Goal: Task Accomplishment & Management: Use online tool/utility

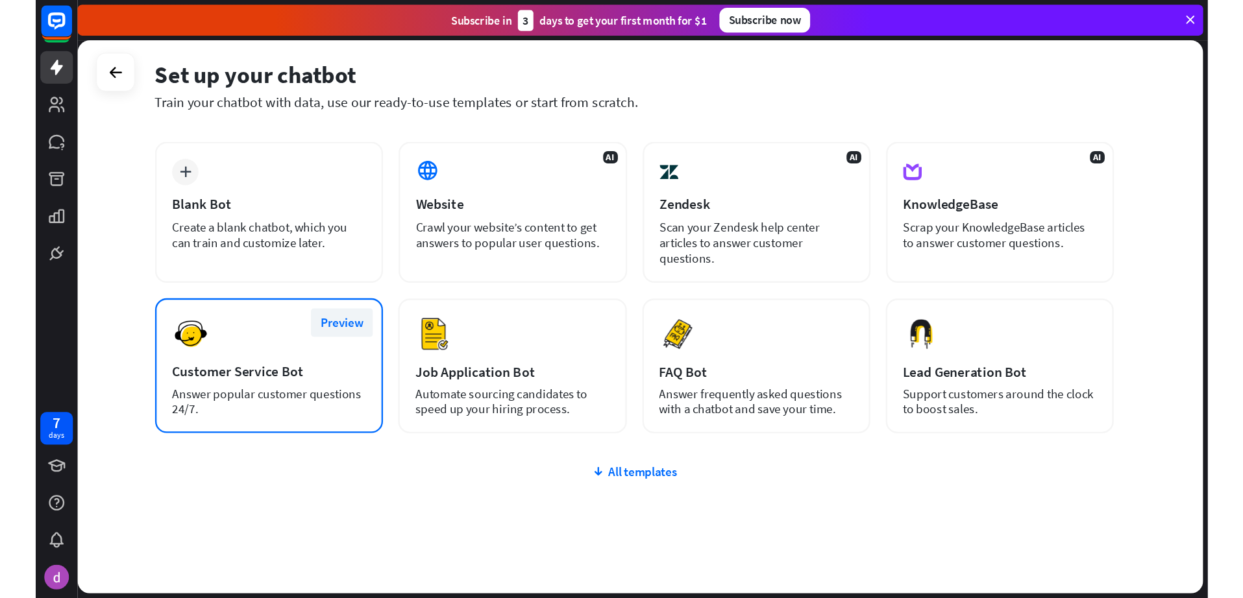
scroll to position [67, 0]
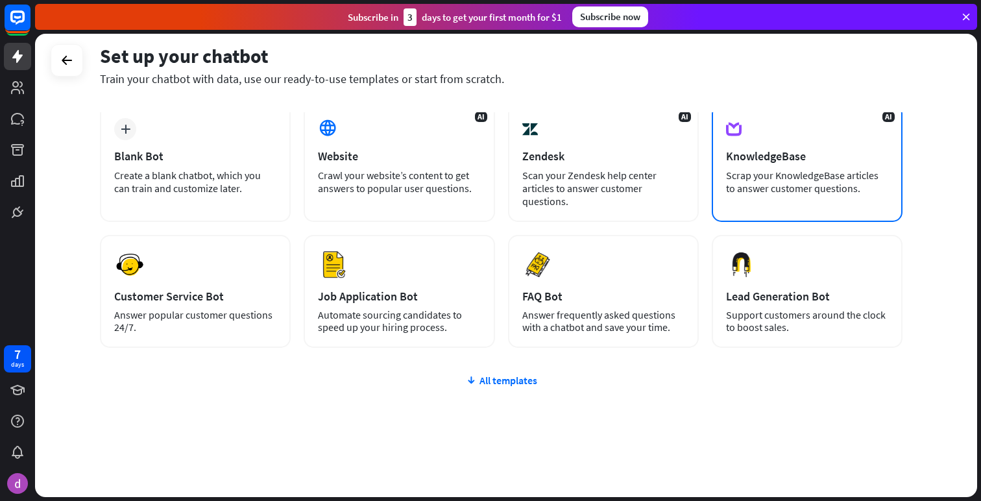
click at [783, 177] on div "Scrap your KnowledgeBase articles to answer customer questions." at bounding box center [807, 182] width 162 height 26
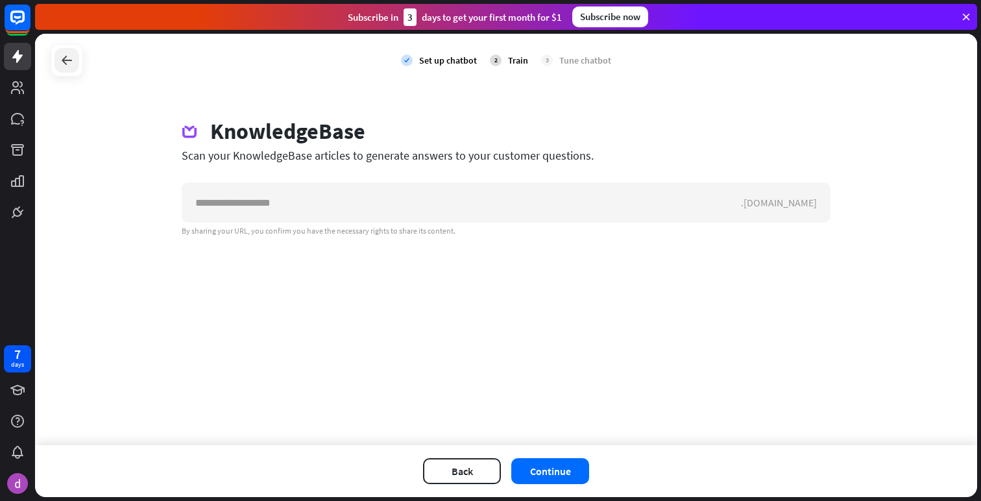
click at [64, 62] on icon at bounding box center [67, 61] width 16 height 16
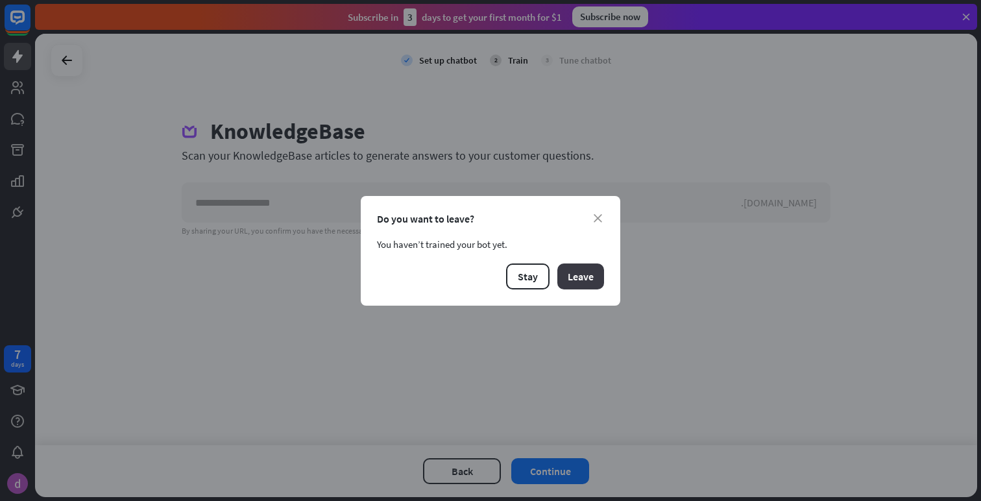
click at [563, 267] on button "Leave" at bounding box center [581, 277] width 47 height 26
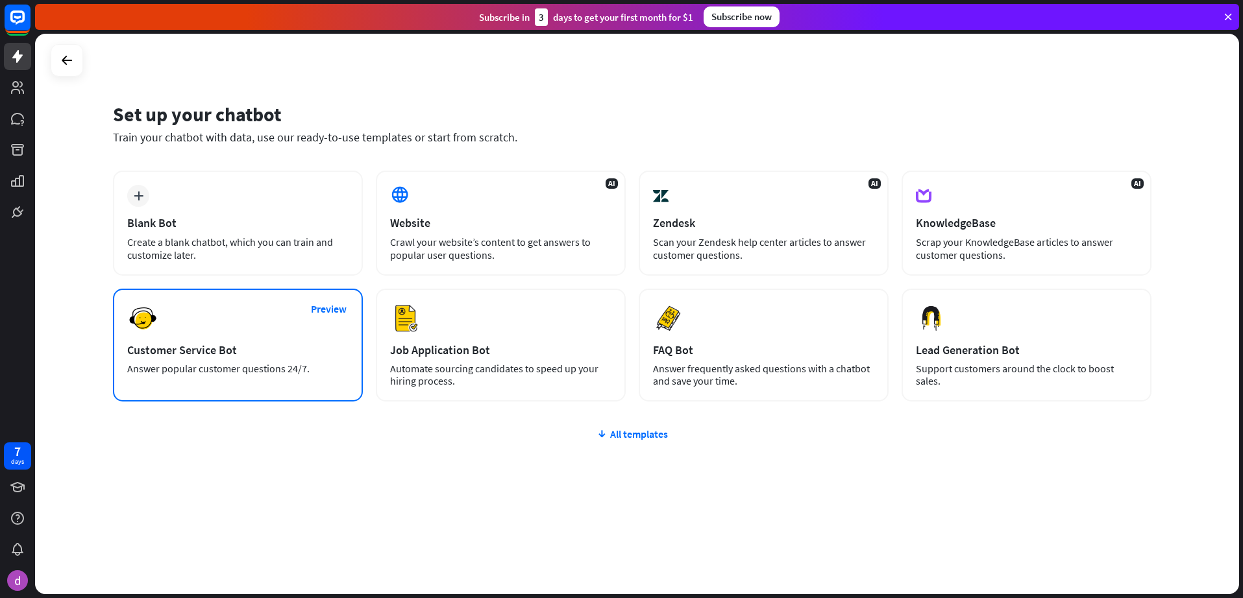
click at [235, 343] on div "Customer Service Bot" at bounding box center [237, 350] width 221 height 15
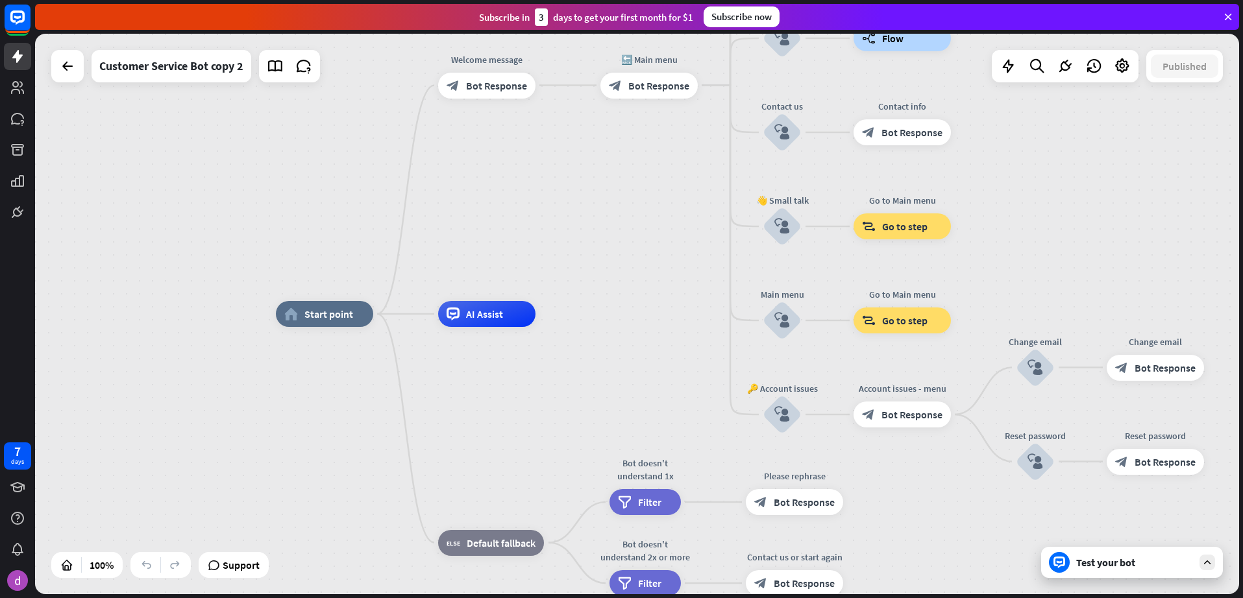
click at [981, 500] on div "Test your bot" at bounding box center [1134, 562] width 117 height 13
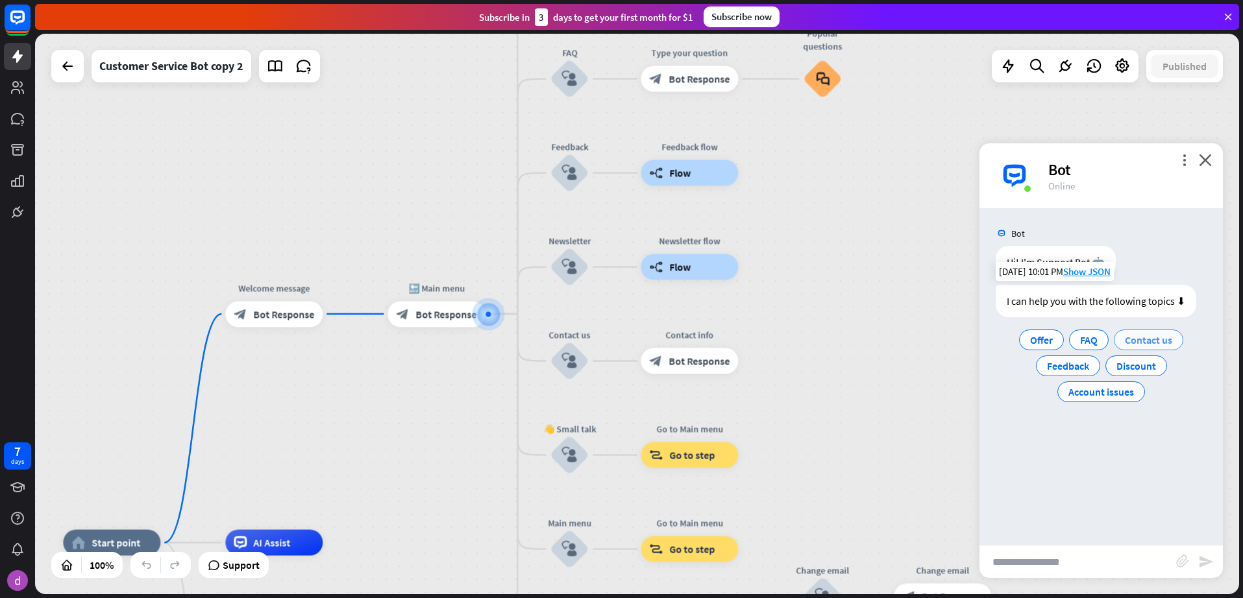
click at [981, 342] on span "Contact us" at bounding box center [1148, 340] width 47 height 13
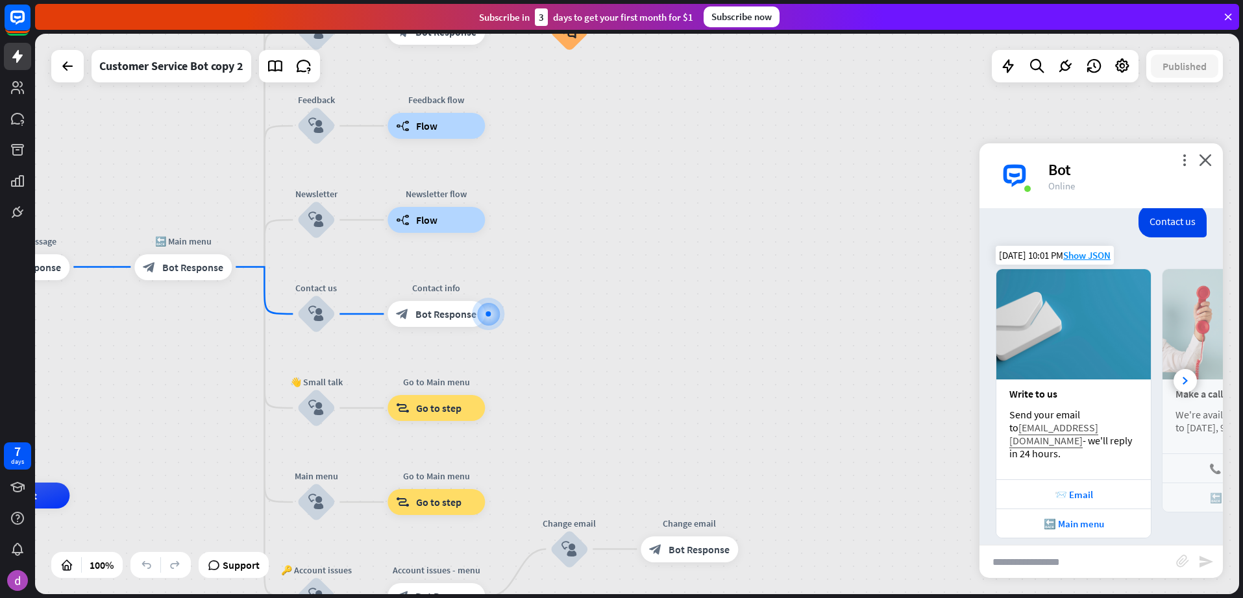
scroll to position [143, 0]
click at [981, 489] on div "📨 Email" at bounding box center [1073, 495] width 141 height 12
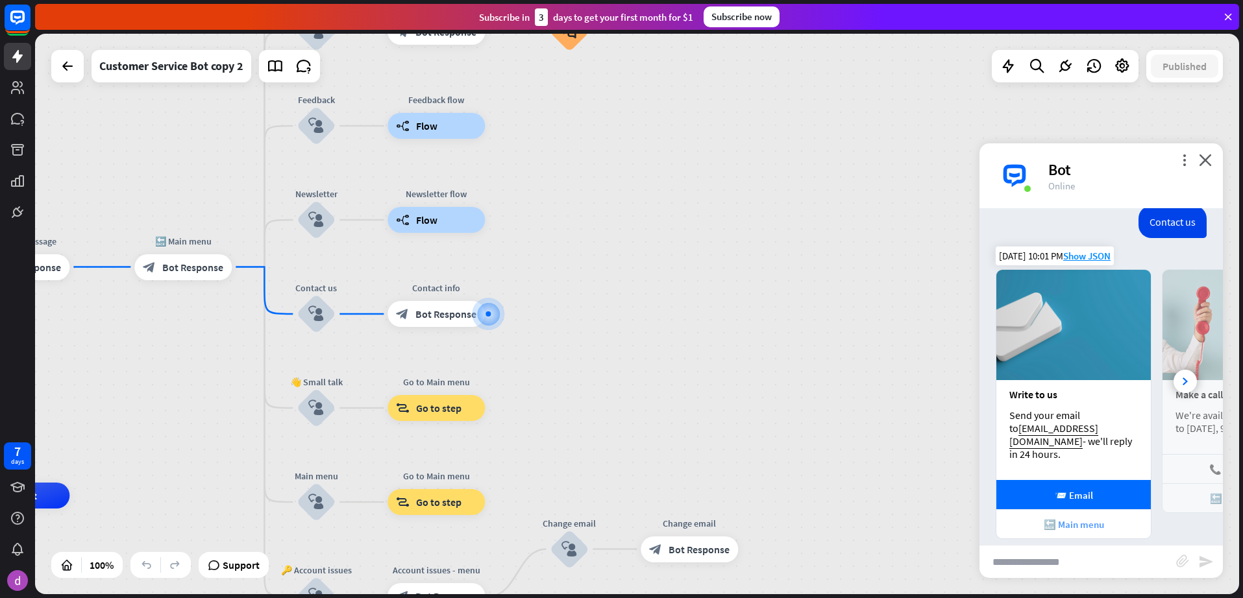
click at [981, 500] on div "🔙 Main menu" at bounding box center [1073, 525] width 141 height 12
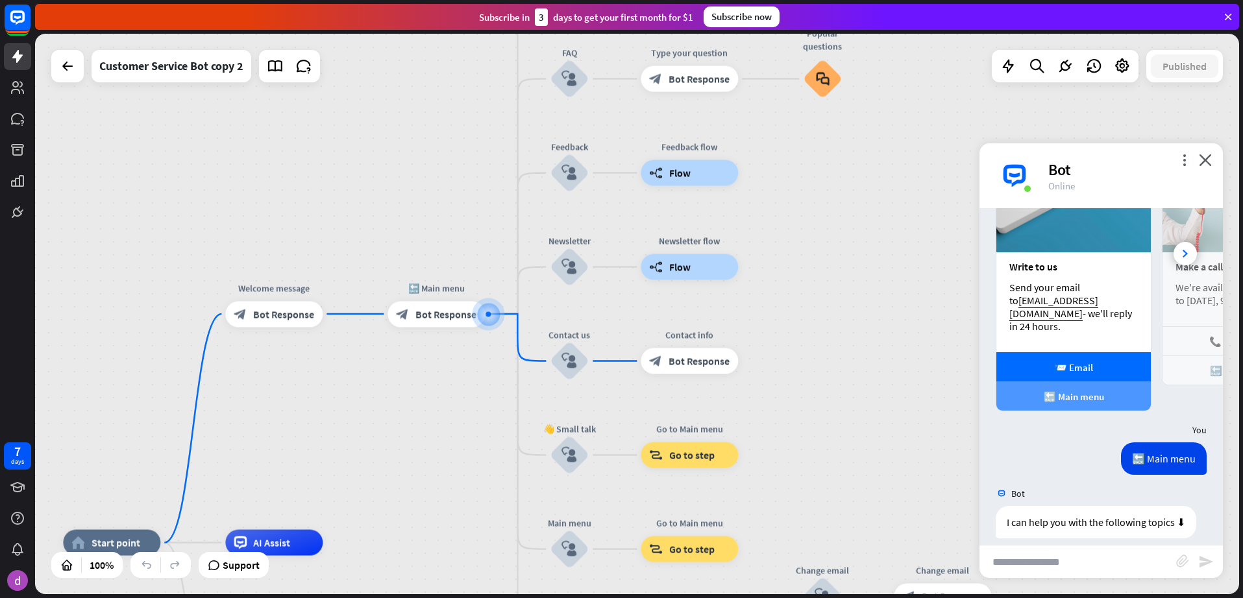
scroll to position [358, 0]
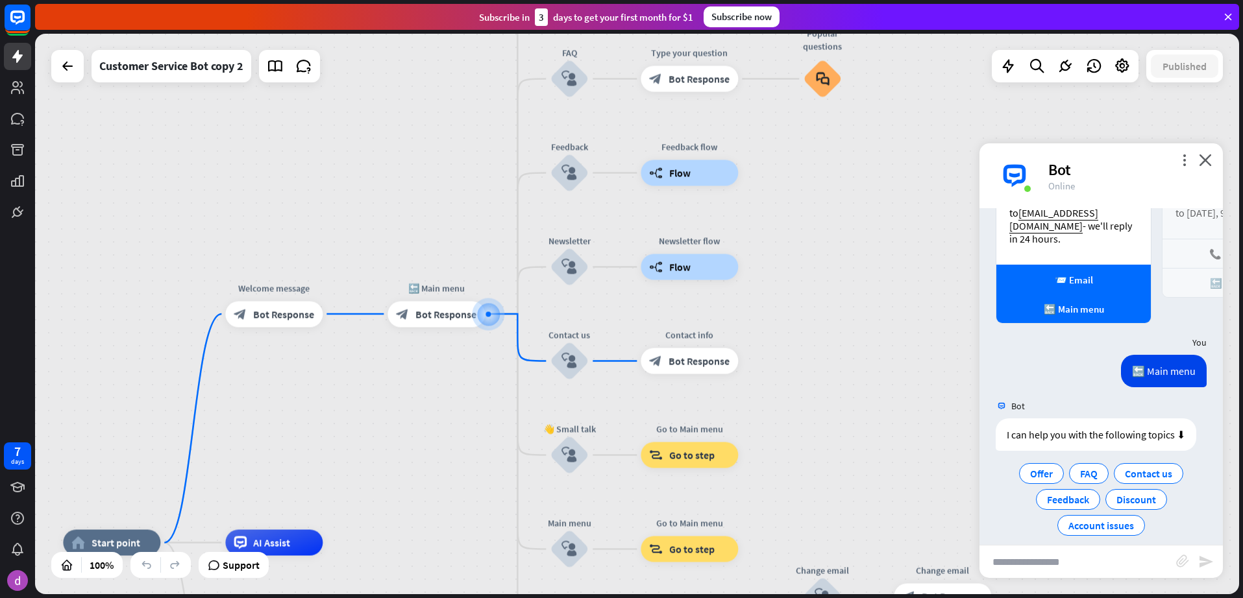
click at [981, 335] on div "You" at bounding box center [1100, 342] width 243 height 25
drag, startPoint x: 1037, startPoint y: 332, endPoint x: 825, endPoint y: 286, distance: 216.4
click at [825, 286] on div "home_2 Start point Welcome message block_bot_response Bot Response 🔙 Main menu …" at bounding box center [637, 314] width 1204 height 561
click at [981, 330] on div "You" at bounding box center [1100, 342] width 243 height 25
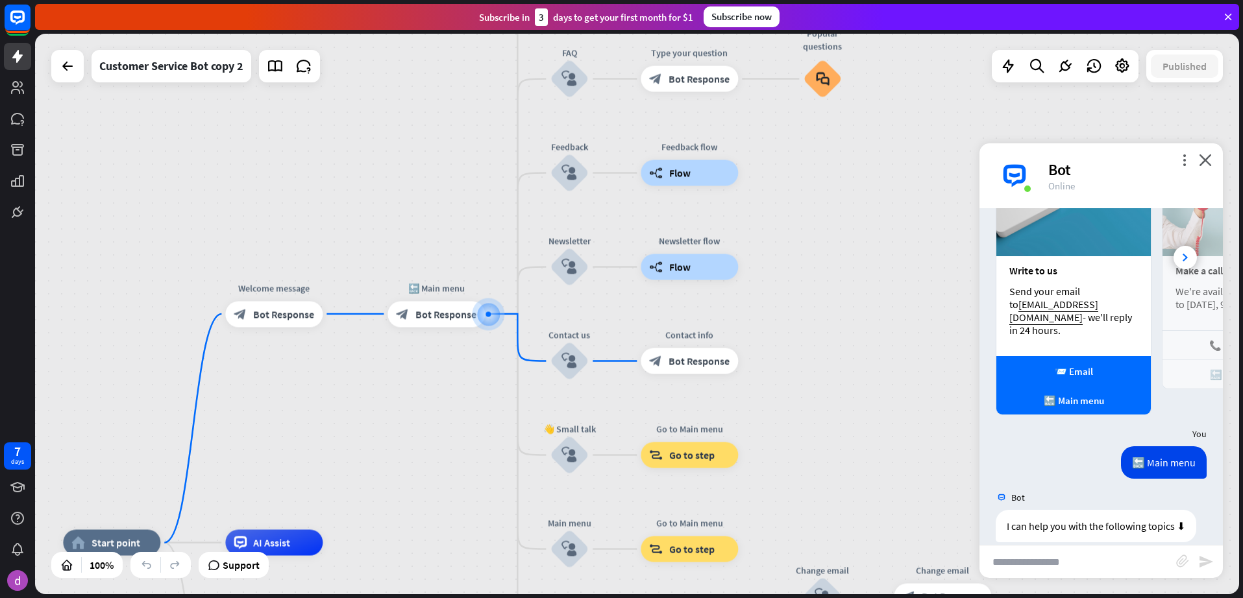
scroll to position [252, 0]
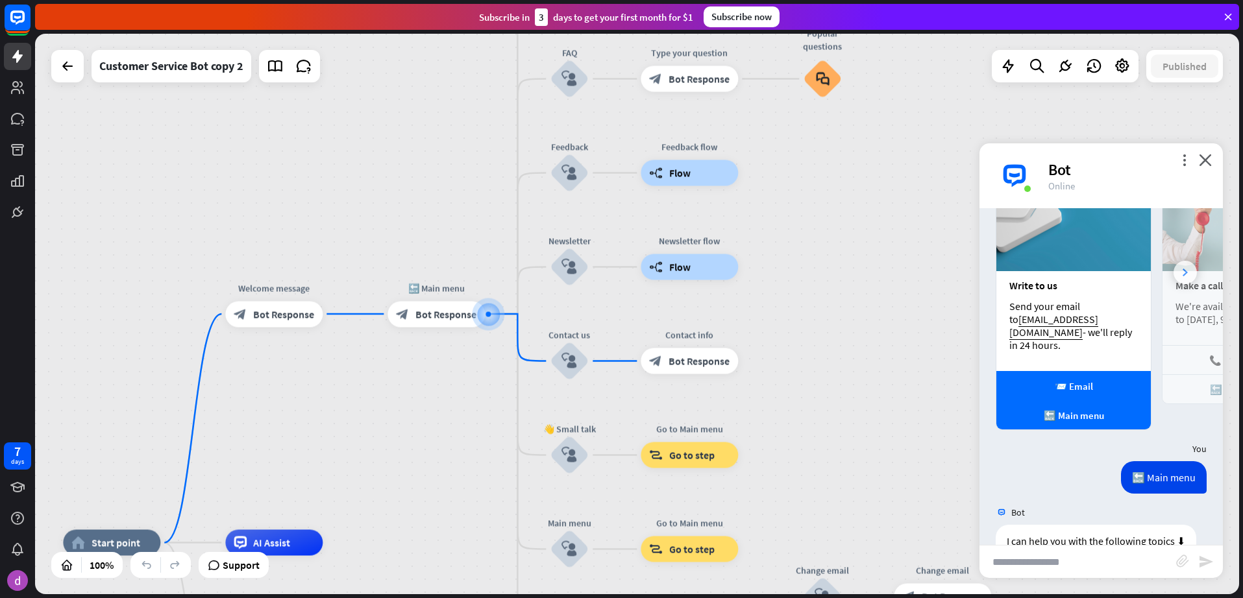
click at [981, 261] on div at bounding box center [1184, 272] width 23 height 23
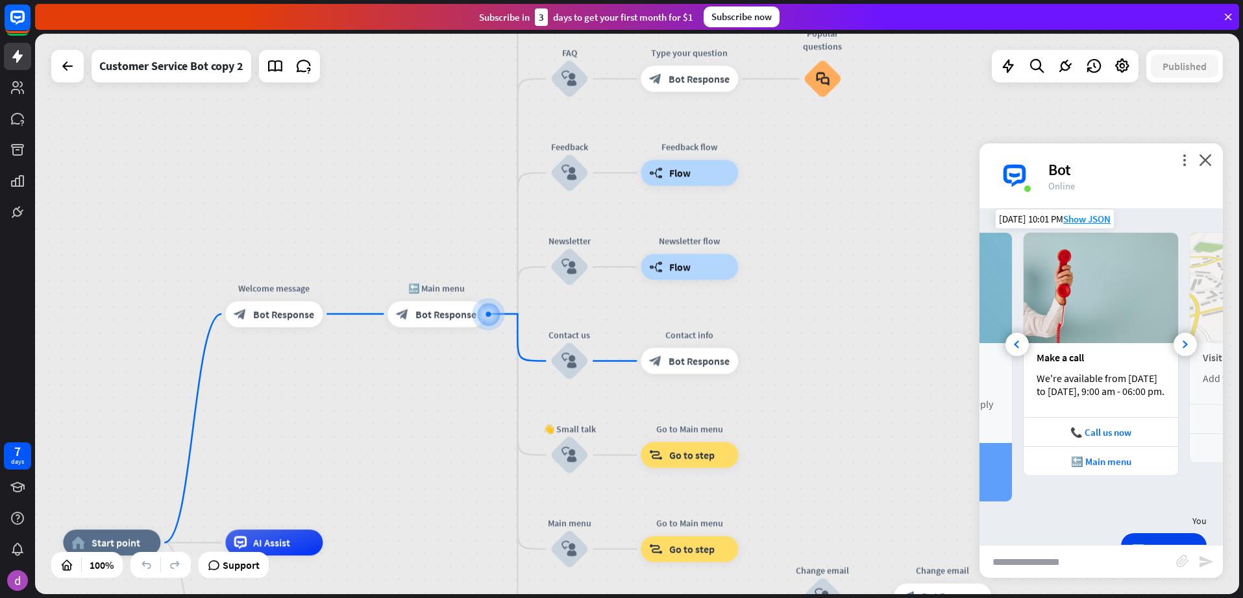
scroll to position [180, 0]
click at [981, 339] on div at bounding box center [1184, 343] width 23 height 23
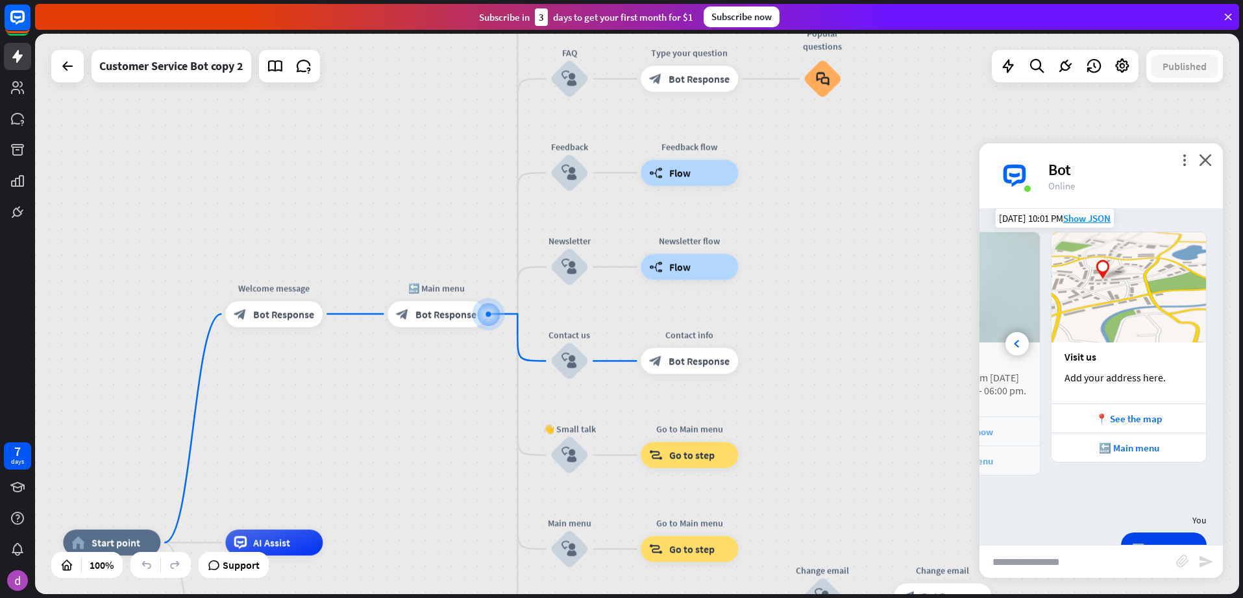
scroll to position [358, 0]
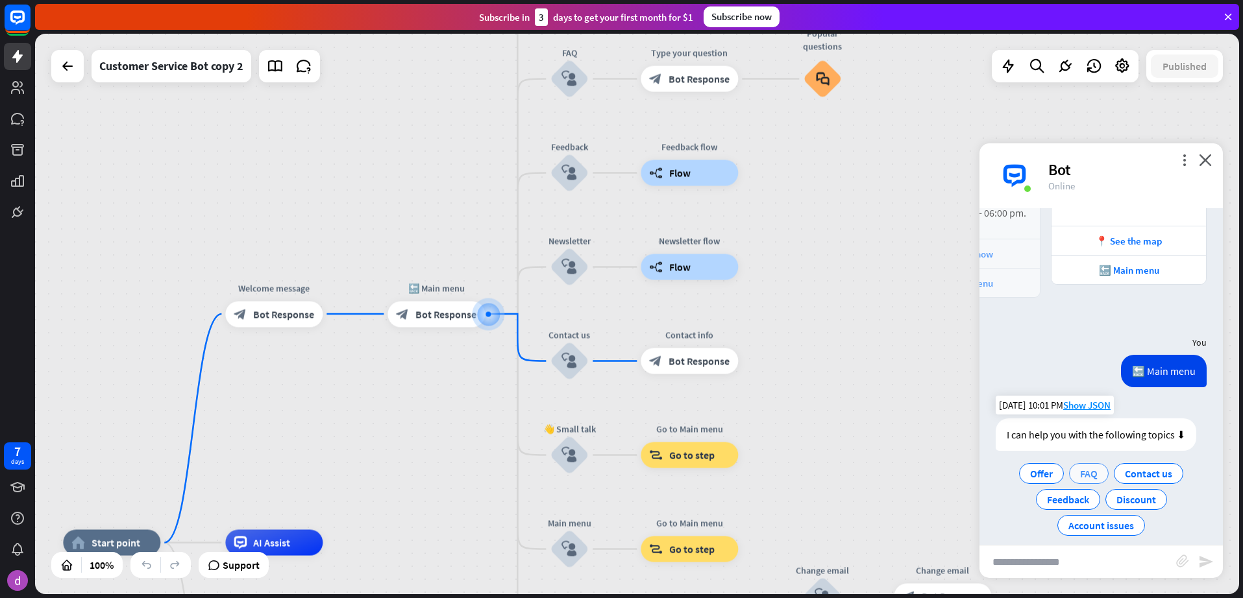
click at [981, 467] on span "FAQ" at bounding box center [1089, 473] width 18 height 13
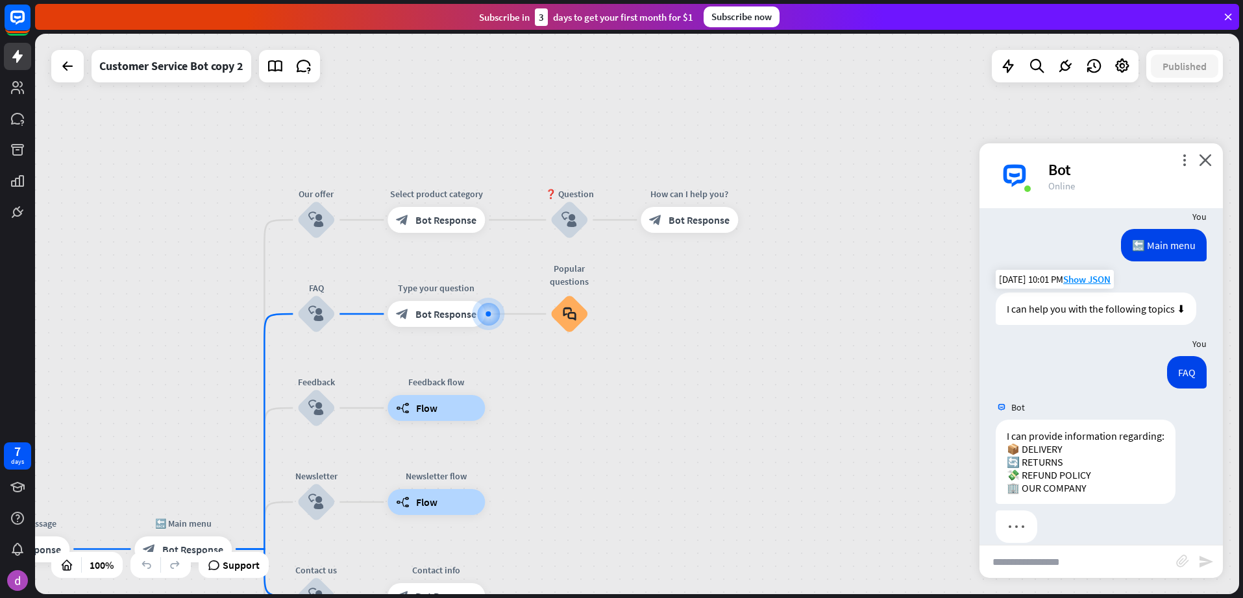
scroll to position [489, 0]
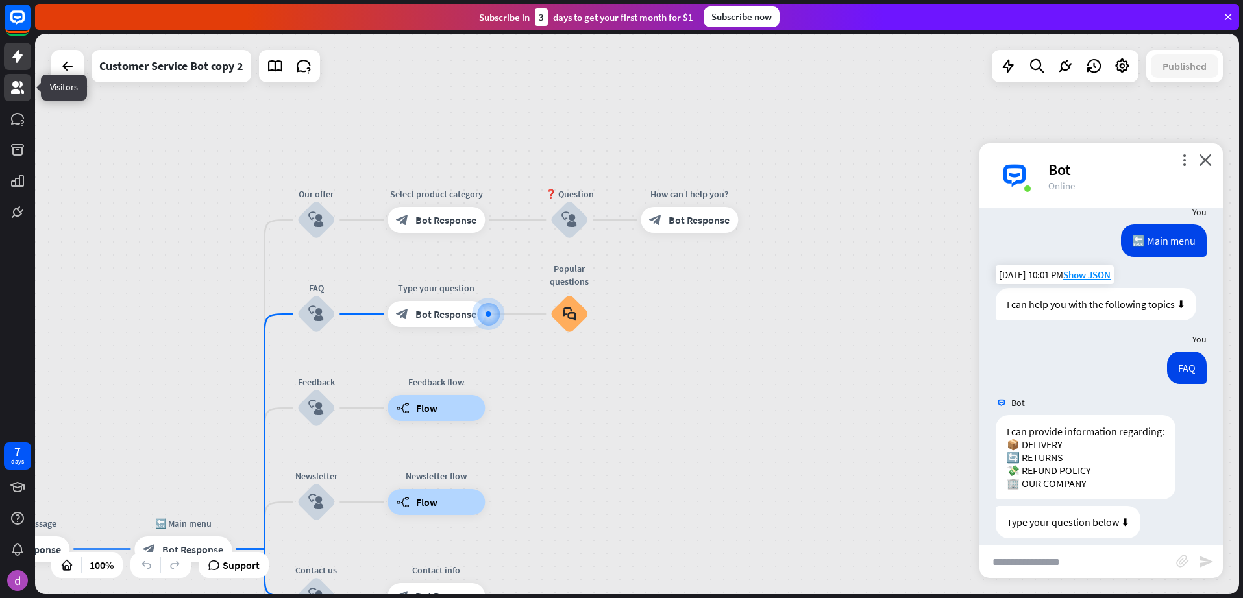
click at [17, 91] on icon at bounding box center [17, 87] width 13 height 13
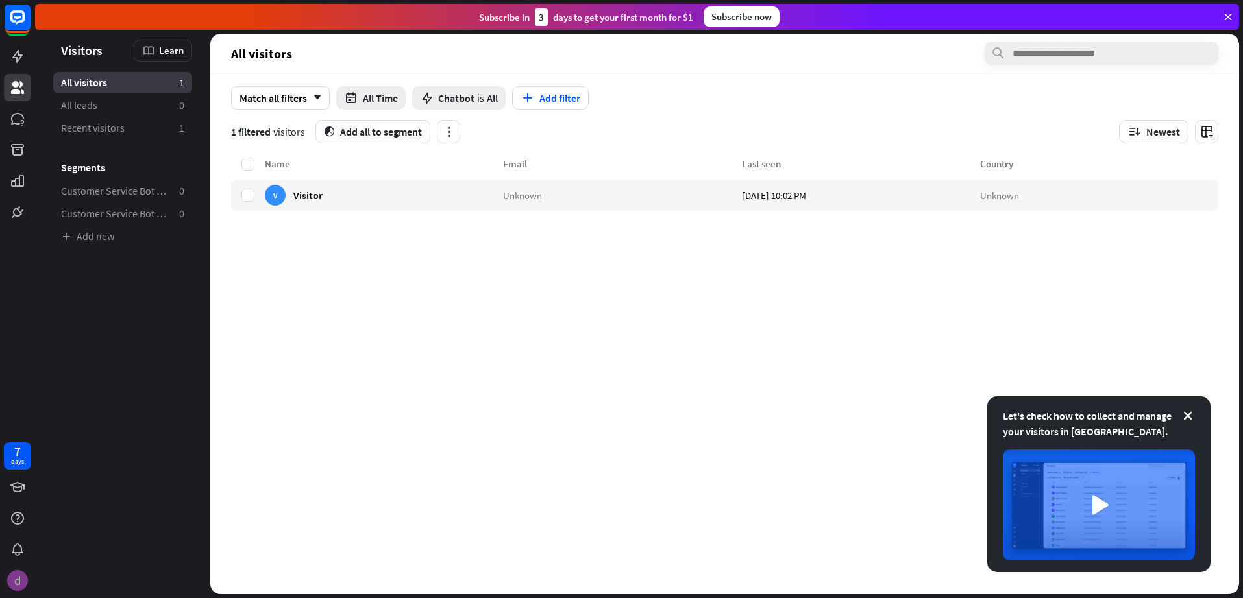
click at [19, 500] on img at bounding box center [17, 580] width 21 height 21
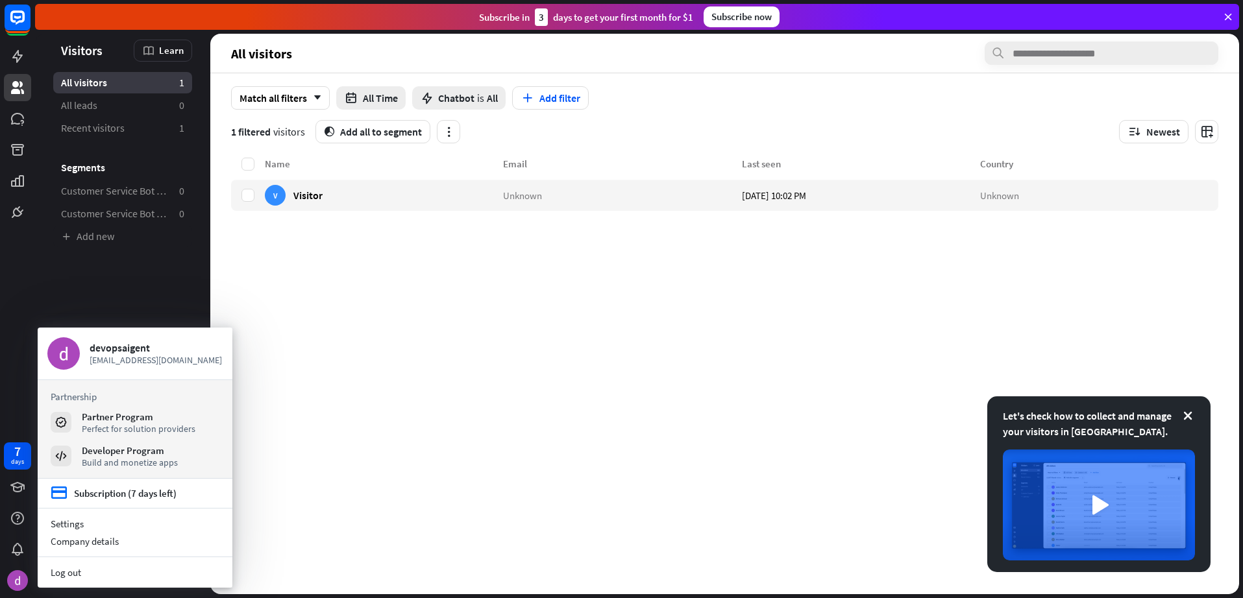
click at [315, 306] on div "Name Email Last seen Country V Visitor Unknown [DATE] 10:02 PM Unknown" at bounding box center [724, 375] width 987 height 438
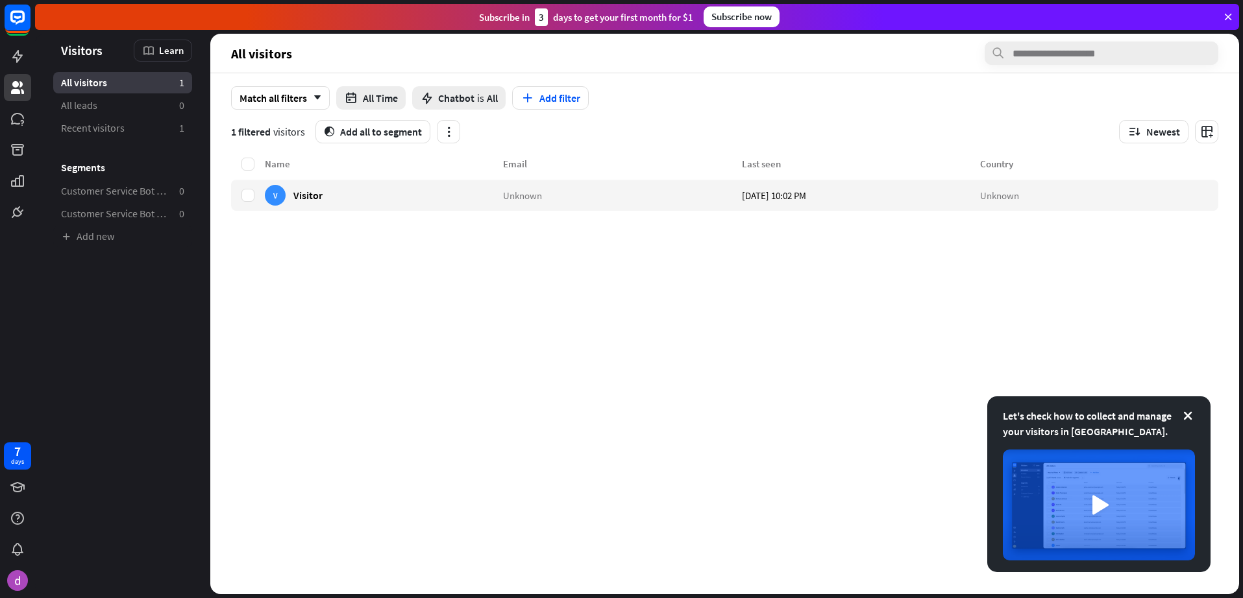
click at [394, 443] on div "Name Email Last seen Country V Visitor Unknown [DATE] 10:02 PM Unknown" at bounding box center [724, 375] width 987 height 438
click at [7, 19] on rect at bounding box center [17, 17] width 29 height 29
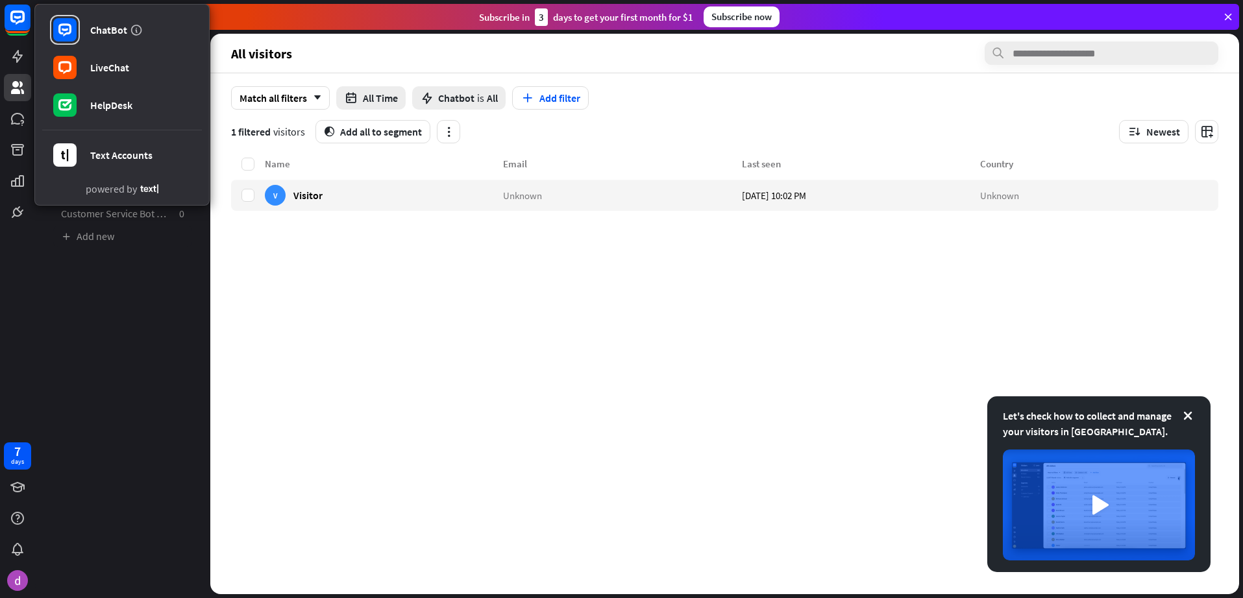
click at [281, 329] on div "Name Email Last seen Country V Visitor Unknown [DATE] 10:02 PM Unknown" at bounding box center [724, 375] width 987 height 438
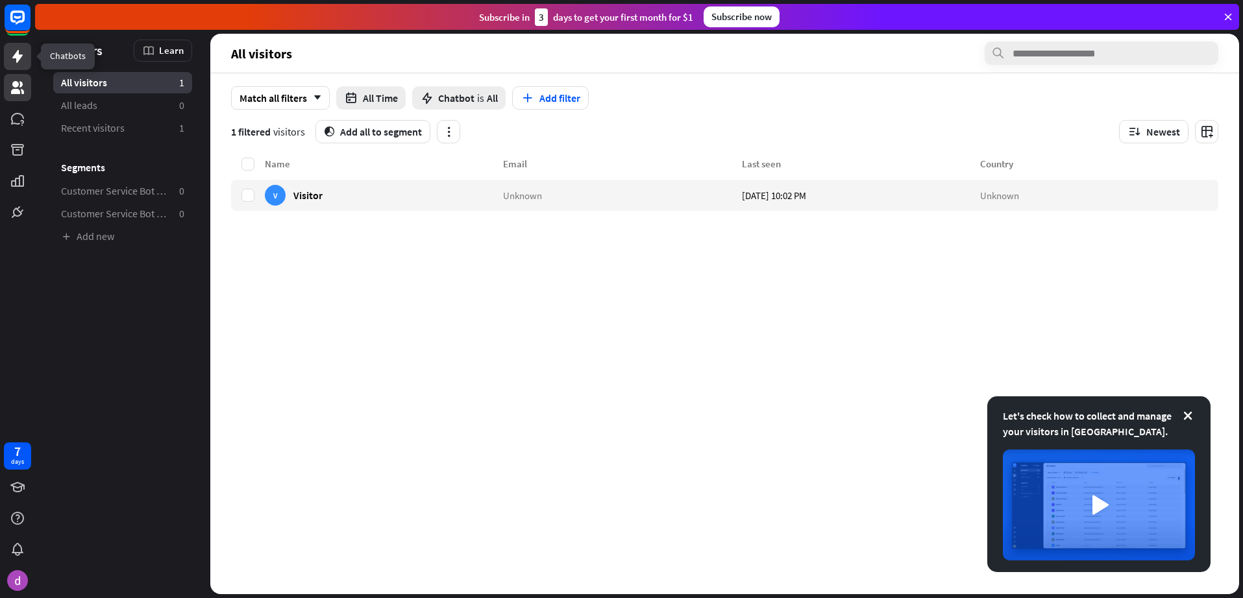
click at [15, 54] on icon at bounding box center [17, 56] width 10 height 13
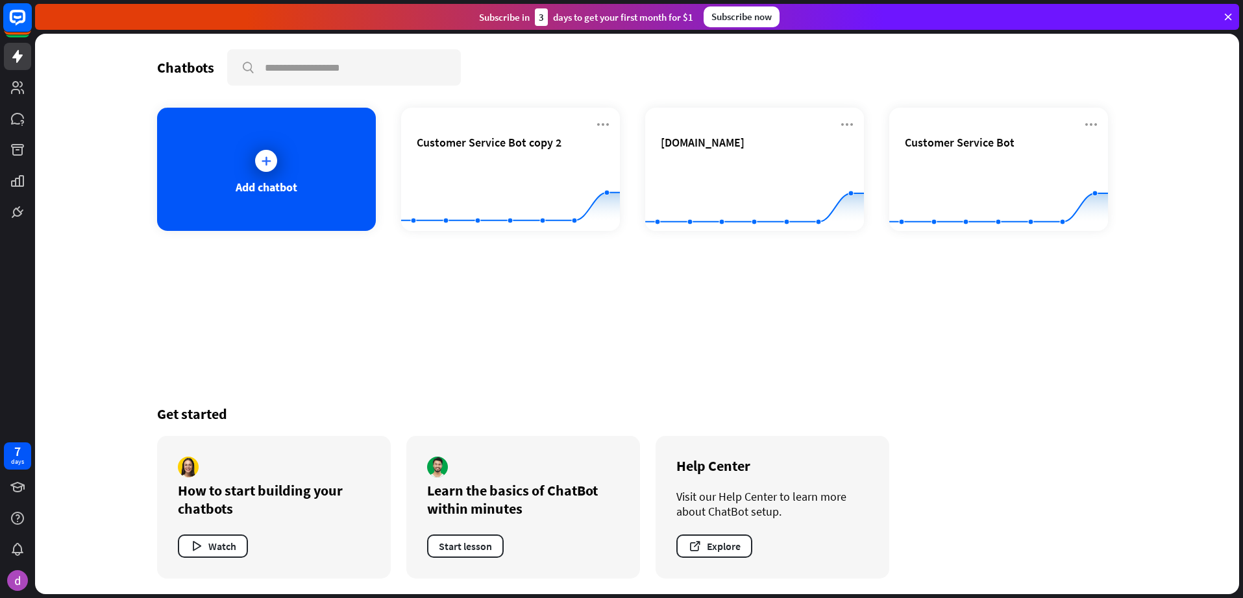
click at [13, 18] on rect at bounding box center [17, 17] width 29 height 29
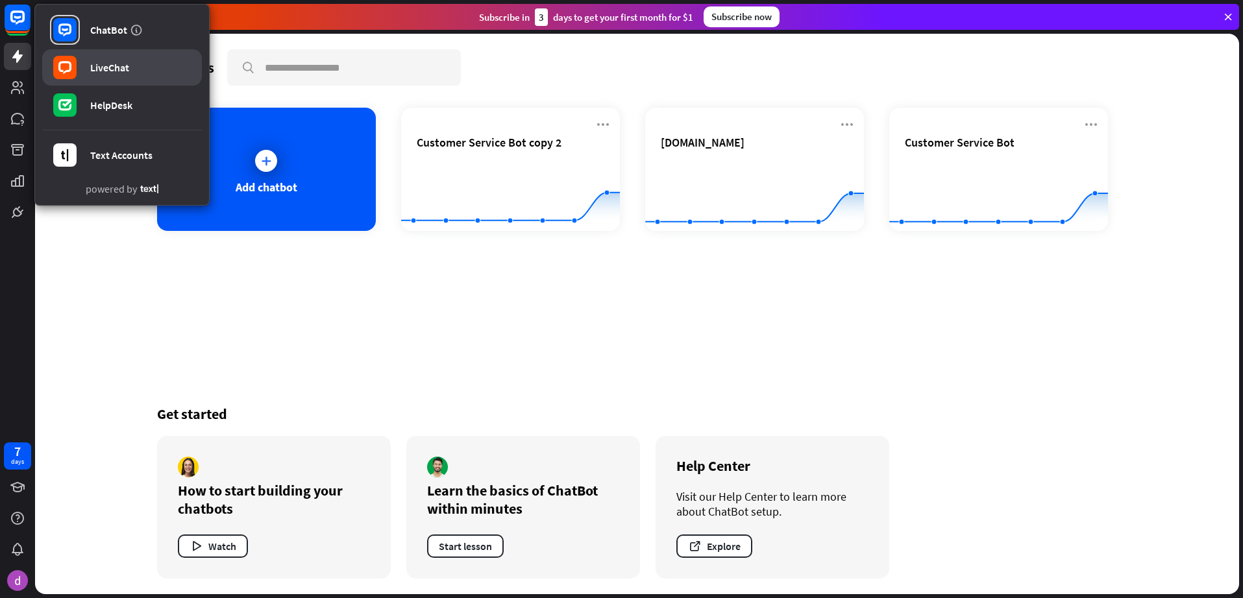
click at [79, 62] on div at bounding box center [65, 68] width 30 height 30
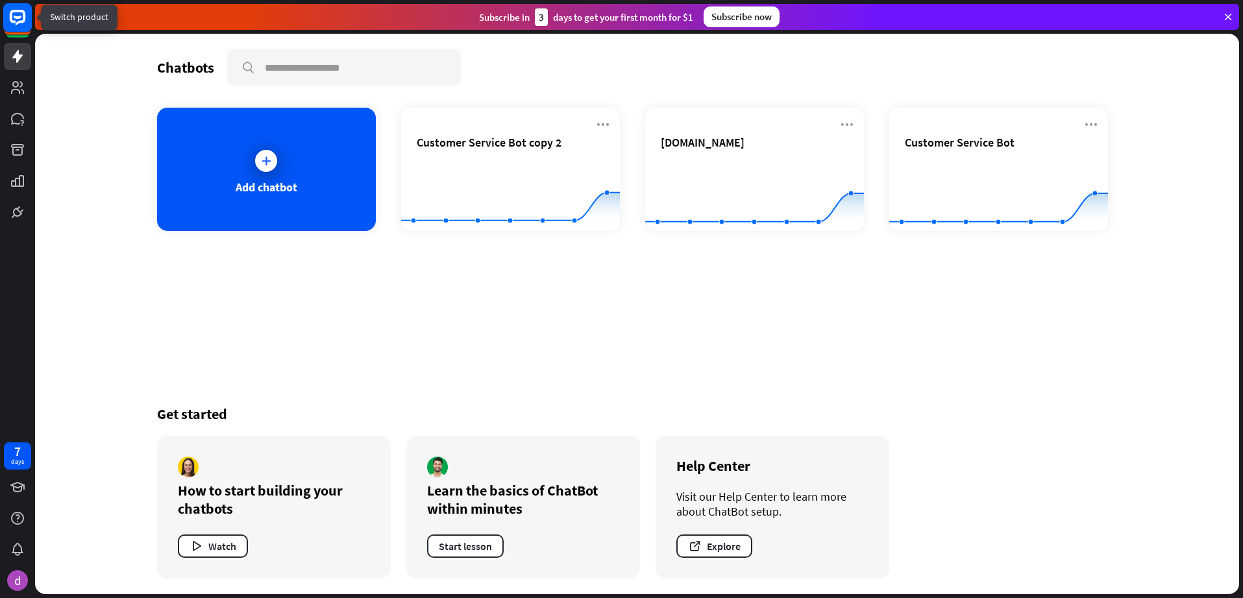
click at [15, 12] on icon at bounding box center [18, 18] width 16 height 16
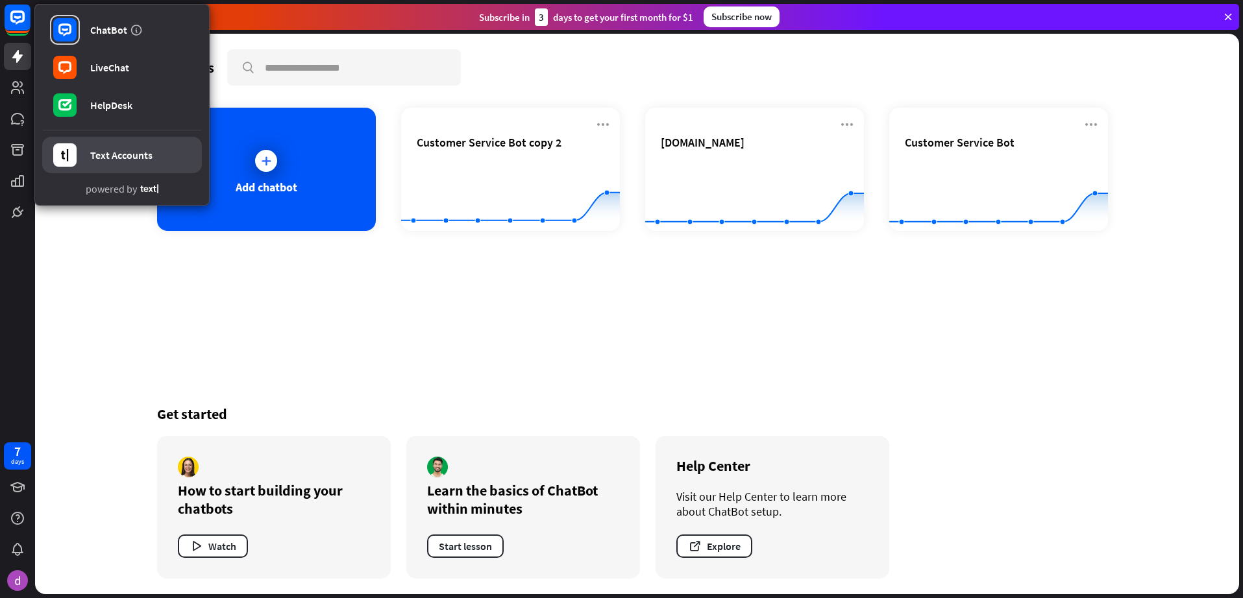
click at [106, 158] on div "Text Accounts" at bounding box center [121, 155] width 62 height 13
